Goal: Information Seeking & Learning: Learn about a topic

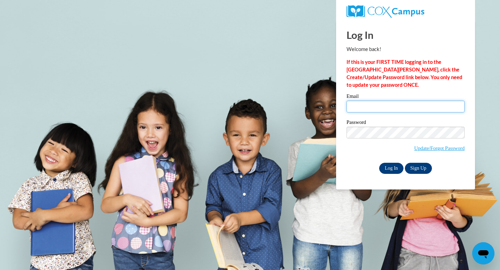
type input "ssanchez@sasd.net"
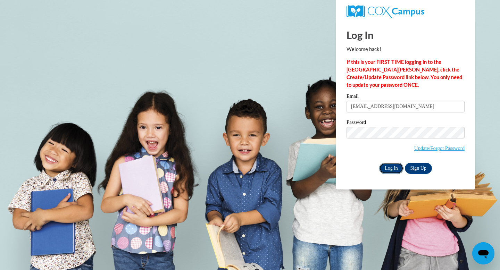
click at [389, 169] on input "Log In" at bounding box center [391, 168] width 24 height 11
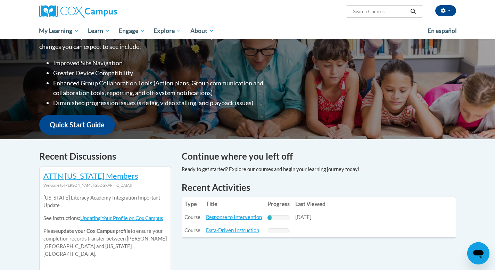
scroll to position [114, 0]
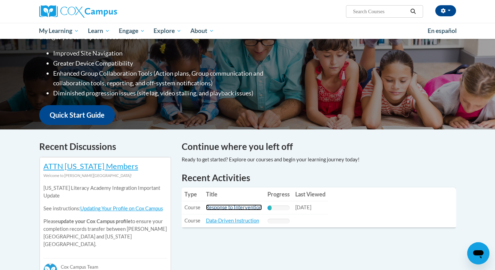
click at [230, 206] on link "Response to Intervention" at bounding box center [234, 208] width 56 height 6
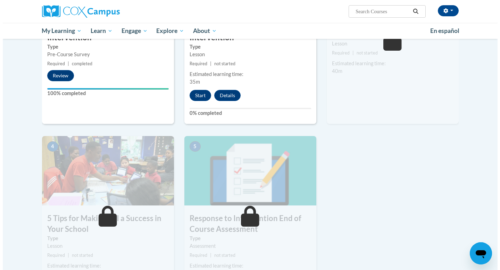
scroll to position [239, 0]
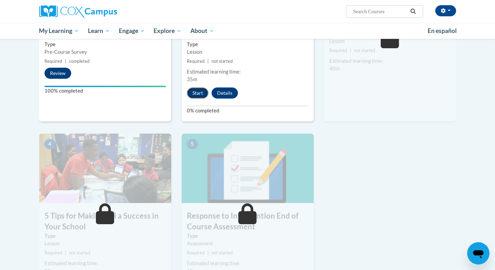
click at [196, 92] on button "Start" at bounding box center [198, 93] width 22 height 11
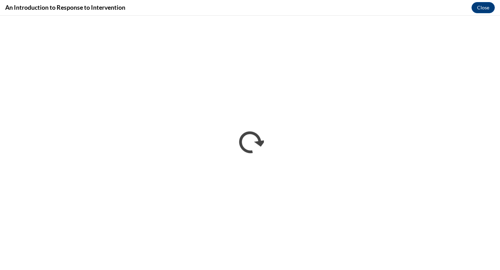
scroll to position [0, 0]
